Goal: Navigation & Orientation: Understand site structure

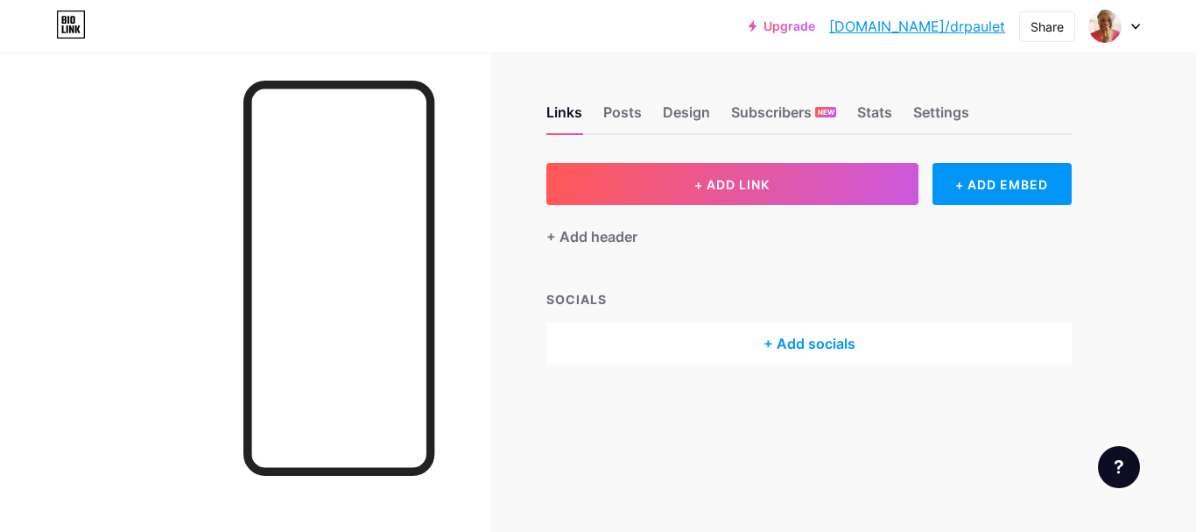
click at [1102, 322] on div "Links Posts Design Subscribers NEW Stats Settings + ADD LINK + ADD EMBED + Add …" at bounding box center [572, 252] width 1145 height 399
click at [687, 105] on div "Design" at bounding box center [686, 118] width 47 height 32
click at [617, 117] on div "Posts" at bounding box center [622, 118] width 39 height 32
click at [557, 115] on div "Links" at bounding box center [564, 118] width 36 height 32
